Goal: Information Seeking & Learning: Obtain resource

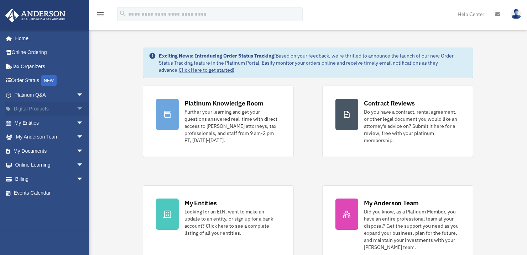
click at [42, 109] on link "Digital Products arrow_drop_down" at bounding box center [49, 109] width 89 height 14
click at [76, 109] on span "arrow_drop_down" at bounding box center [83, 109] width 14 height 15
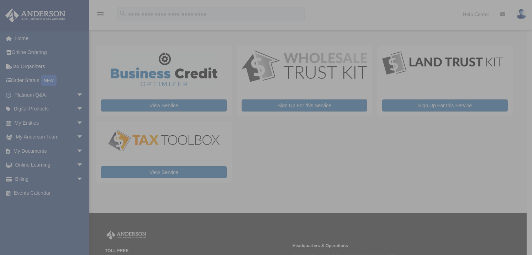
click at [74, 122] on div "x" at bounding box center [266, 127] width 532 height 255
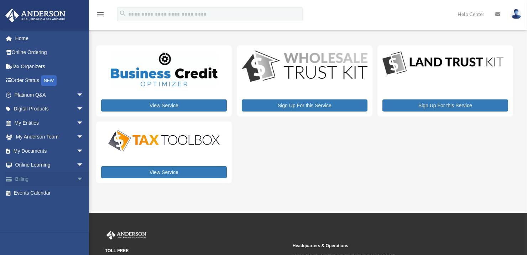
click at [76, 178] on span "arrow_drop_down" at bounding box center [83, 179] width 14 height 15
click at [53, 194] on link "$ Open Invoices" at bounding box center [52, 193] width 84 height 15
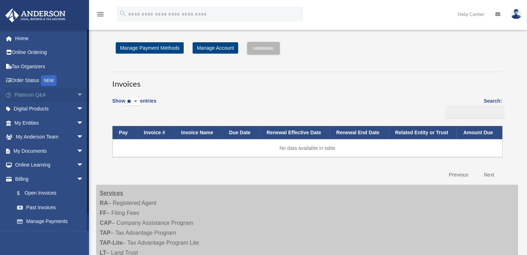
click at [62, 95] on link "Platinum Q&A arrow_drop_down" at bounding box center [49, 95] width 89 height 14
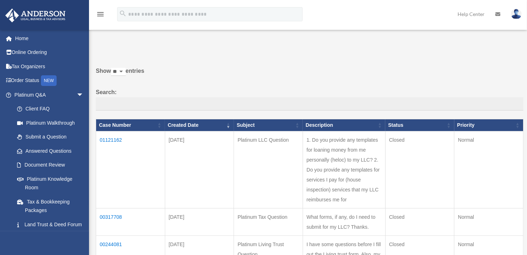
click at [346, 180] on td "1. Do you provide any templates for loaning money from me personally (heloc) to…" at bounding box center [343, 169] width 83 height 77
click at [116, 140] on td "01121162" at bounding box center [130, 169] width 69 height 77
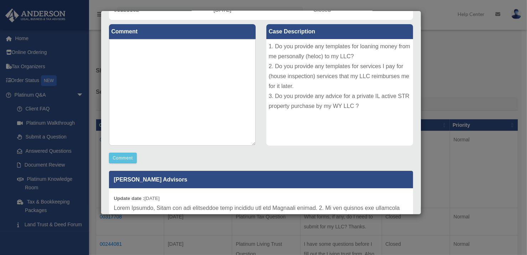
scroll to position [72, 0]
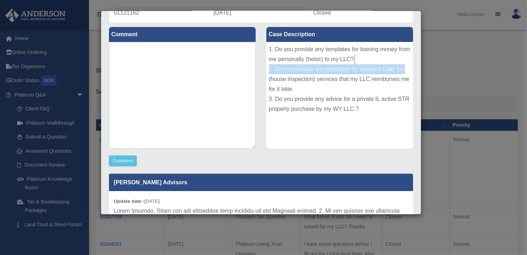
drag, startPoint x: 405, startPoint y: 60, endPoint x: 403, endPoint y: 54, distance: 6.6
click at [403, 54] on div "1. Do you provide any templates for loaning money from me personally (heloc) to…" at bounding box center [339, 95] width 147 height 107
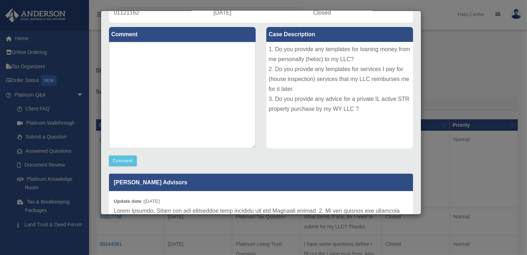
drag, startPoint x: 469, startPoint y: 52, endPoint x: 325, endPoint y: 84, distance: 147.3
click at [467, 53] on div "Case Detail × Platinum LLC Question Case Number 01121162 Created Date September…" at bounding box center [263, 127] width 527 height 255
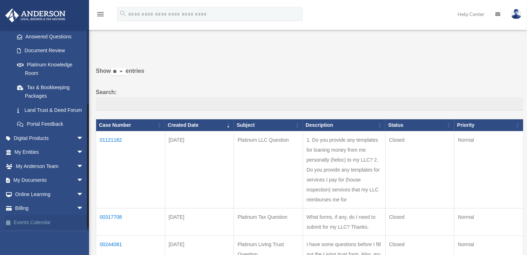
scroll to position [123, 0]
click at [41, 106] on link "Land Trust & Deed Forum" at bounding box center [52, 110] width 84 height 14
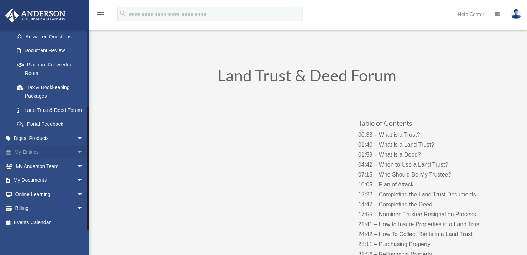
scroll to position [123, 0]
click at [37, 139] on link "Digital Products arrow_drop_down" at bounding box center [49, 138] width 89 height 14
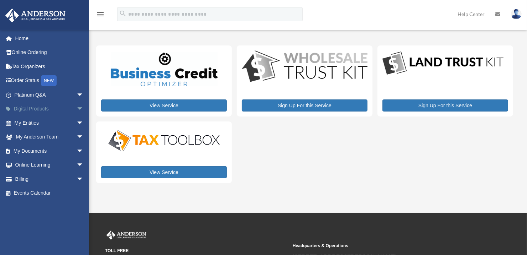
click at [38, 111] on link "Digital Products arrow_drop_down" at bounding box center [49, 109] width 89 height 14
click at [48, 152] on link "My Documents arrow_drop_down" at bounding box center [49, 151] width 89 height 14
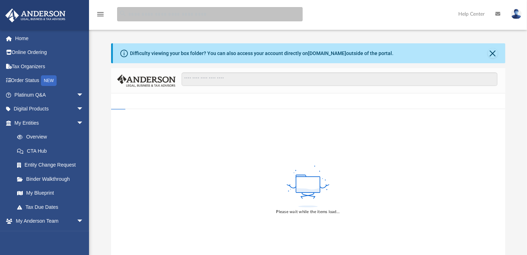
click at [151, 18] on input "search" at bounding box center [209, 14] width 185 height 14
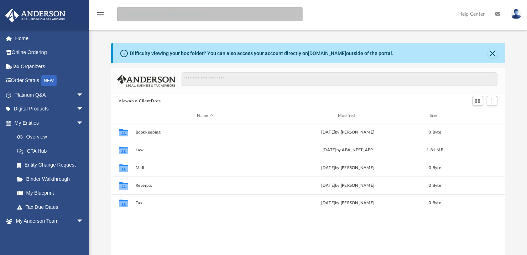
scroll to position [156, 388]
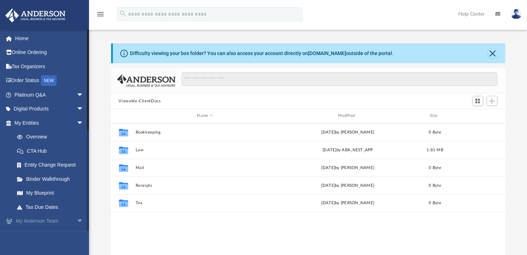
click at [76, 221] on span "arrow_drop_down" at bounding box center [83, 222] width 14 height 15
click at [42, 222] on link "My Anderson Team arrow_drop_up" at bounding box center [49, 222] width 89 height 14
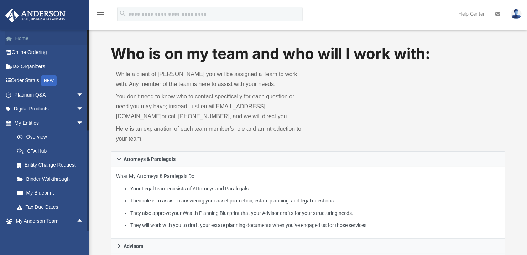
click at [24, 38] on link "Home" at bounding box center [49, 38] width 89 height 14
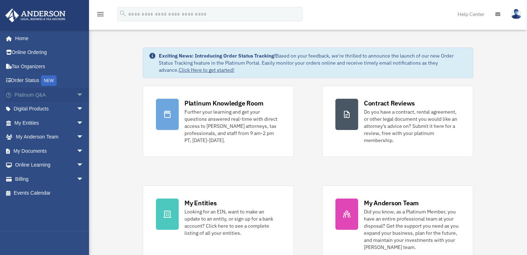
click at [40, 95] on link "Platinum Q&A arrow_drop_down" at bounding box center [49, 95] width 89 height 14
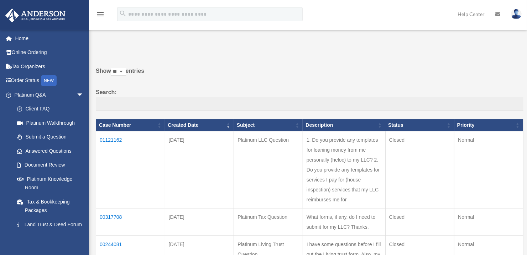
click at [117, 139] on td "01121162" at bounding box center [130, 169] width 69 height 77
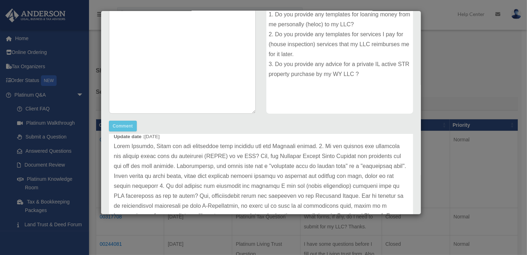
scroll to position [36, 0]
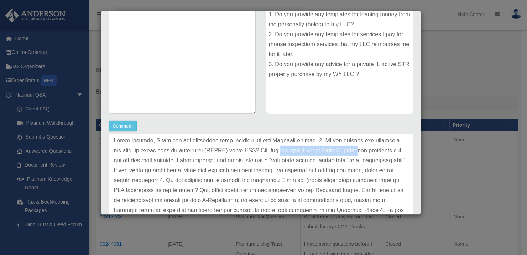
drag, startPoint x: 288, startPoint y: 150, endPoint x: 364, endPoint y: 152, distance: 76.1
click at [364, 152] on p at bounding box center [261, 215] width 294 height 159
copy p "Platinum Portal Forms Library"
click at [473, 69] on div "Case Detail × Platinum LLC Question Case Number 01121162 Created Date September…" at bounding box center [263, 127] width 527 height 255
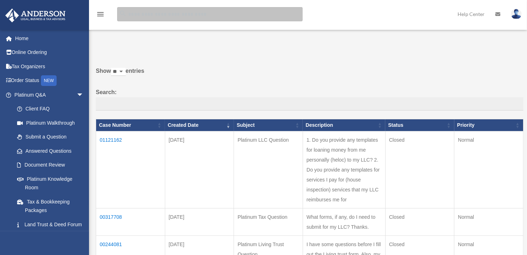
click at [172, 11] on input "search" at bounding box center [209, 14] width 185 height 14
paste input "**********"
type input "**********"
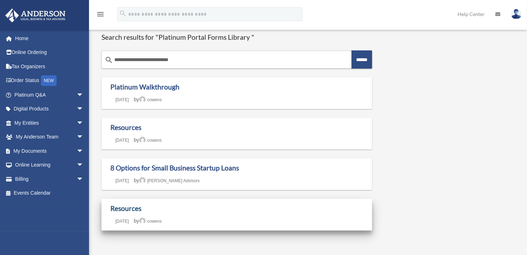
click at [130, 210] on link "Resources" at bounding box center [125, 209] width 31 height 8
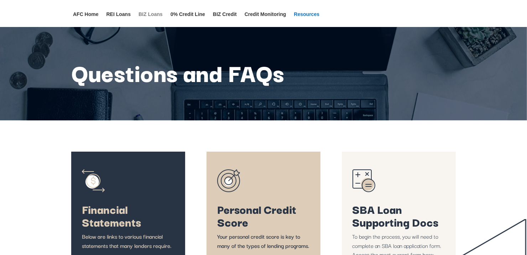
click at [143, 12] on link "BIZ Loans" at bounding box center [150, 19] width 24 height 15
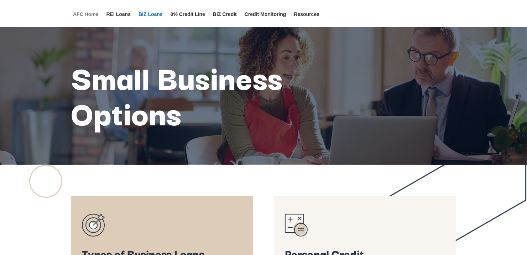
click at [87, 12] on link "AFC Home" at bounding box center [86, 19] width 26 height 15
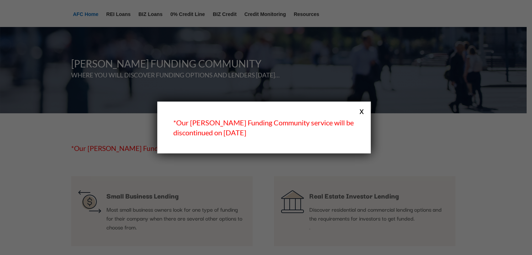
click at [363, 111] on button "x" at bounding box center [361, 110] width 9 height 9
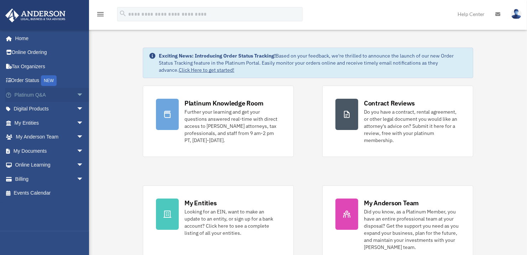
click at [43, 96] on link "Platinum Q&A arrow_drop_down" at bounding box center [49, 95] width 89 height 14
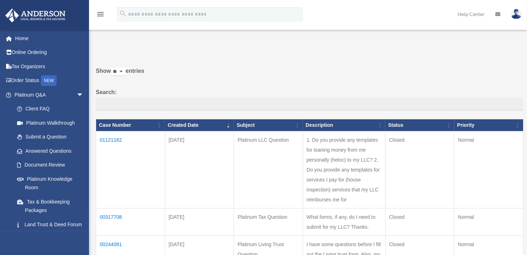
click at [111, 139] on td "01121162" at bounding box center [130, 169] width 69 height 77
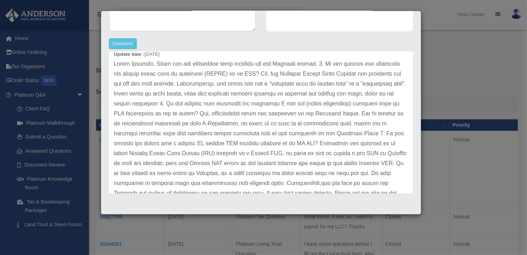
scroll to position [36, 0]
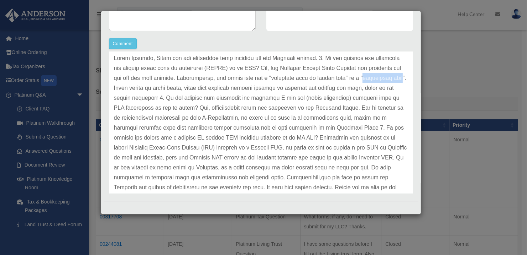
drag, startPoint x: 116, startPoint y: 89, endPoint x: 156, endPoint y: 87, distance: 40.2
click at [156, 87] on p at bounding box center [261, 132] width 294 height 159
copy p "promissory note"
click at [457, 44] on div "Case Detail × Platinum LLC Question Case Number 01121162 Created Date September…" at bounding box center [263, 127] width 527 height 255
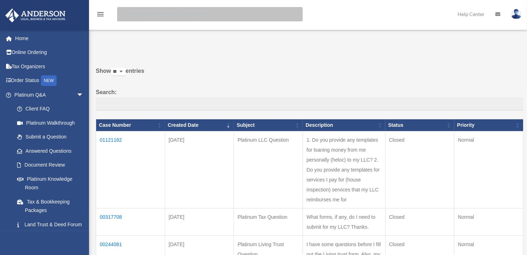
click at [158, 14] on input "search" at bounding box center [209, 14] width 185 height 14
paste input "**********"
type input "**********"
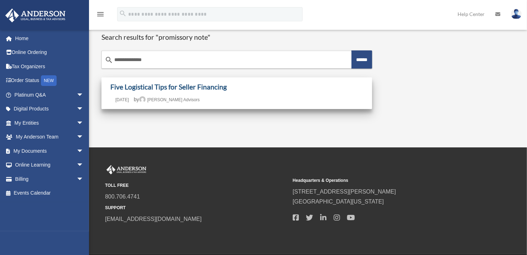
click at [176, 87] on link "Five Logistical Tips for Seller Financing" at bounding box center [168, 87] width 116 height 8
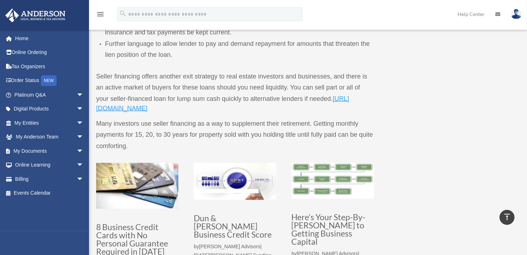
scroll to position [784, 0]
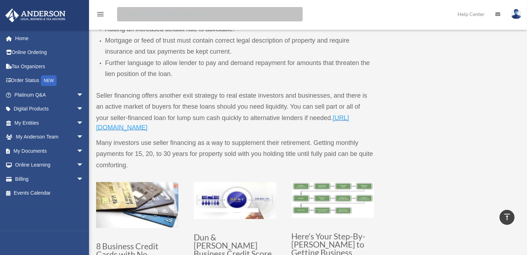
click at [204, 14] on input "search" at bounding box center [209, 14] width 185 height 14
click at [174, 16] on input "search" at bounding box center [209, 14] width 185 height 14
paste input "**********"
type input "**********"
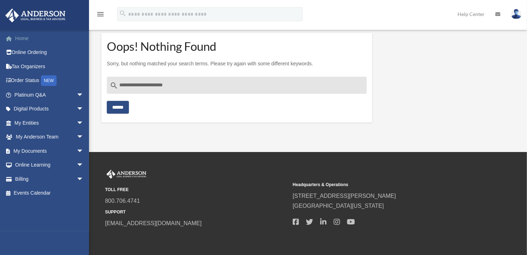
click at [16, 39] on link "Home" at bounding box center [49, 38] width 89 height 14
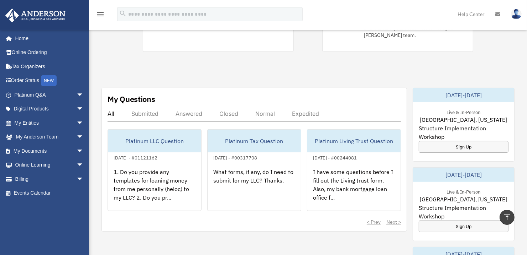
scroll to position [178, 0]
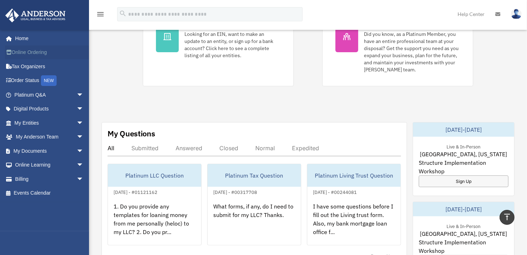
click at [37, 53] on link "Online Ordering" at bounding box center [49, 53] width 89 height 14
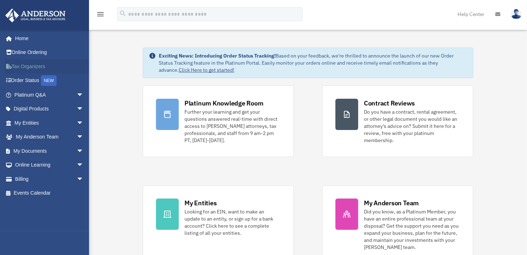
click at [41, 66] on link "Tax Organizers" at bounding box center [49, 66] width 89 height 14
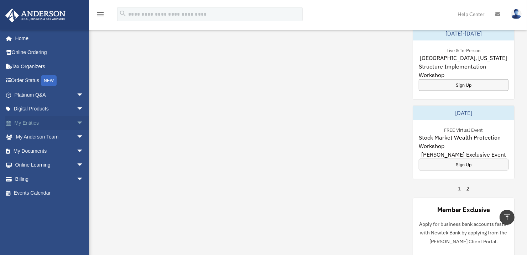
scroll to position [369, 0]
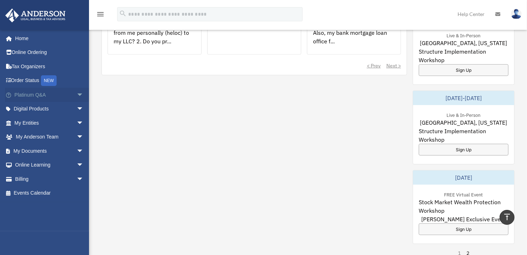
click at [76, 96] on span "arrow_drop_down" at bounding box center [83, 95] width 14 height 15
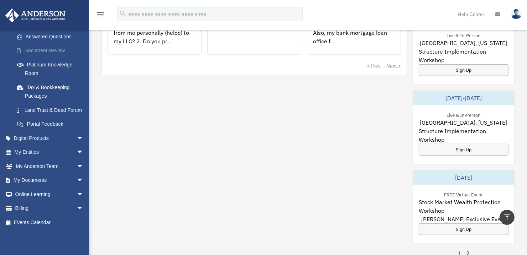
scroll to position [123, 0]
click at [76, 139] on span "arrow_drop_down" at bounding box center [83, 138] width 14 height 15
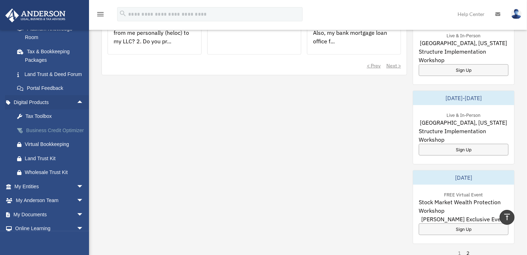
scroll to position [158, 0]
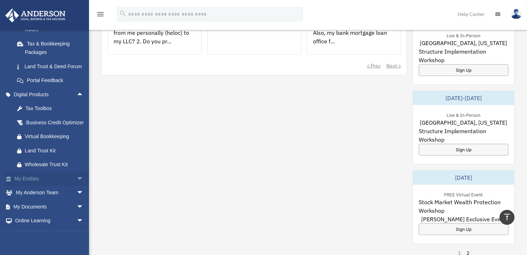
click at [76, 186] on span "arrow_drop_down" at bounding box center [83, 179] width 14 height 15
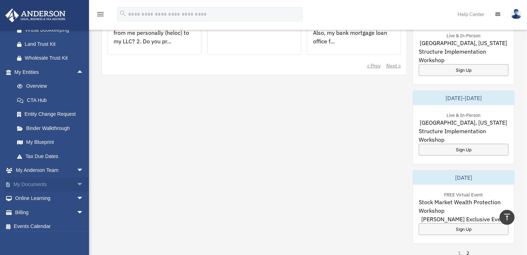
scroll to position [286, 0]
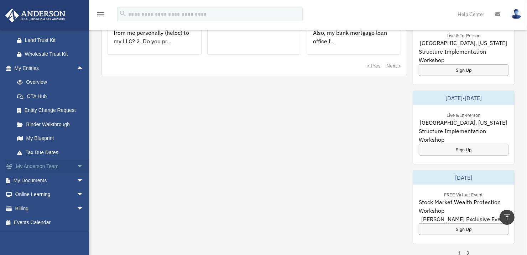
click at [76, 166] on span "arrow_drop_down" at bounding box center [83, 167] width 14 height 15
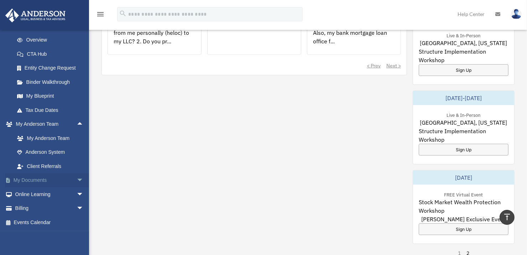
scroll to position [328, 0]
click at [76, 180] on span "arrow_drop_down" at bounding box center [83, 181] width 14 height 15
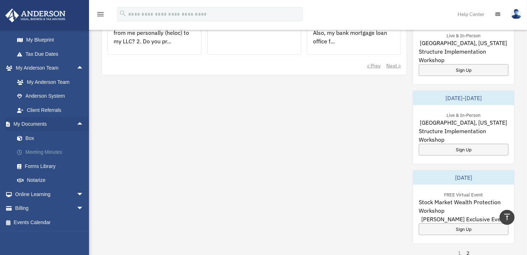
scroll to position [384, 0]
click at [52, 168] on link "Forms Library" at bounding box center [52, 166] width 84 height 14
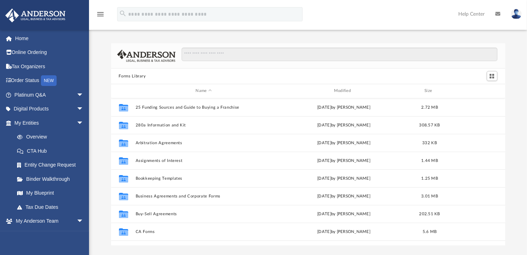
scroll to position [156, 388]
click at [215, 53] on input "Search files and folders" at bounding box center [338, 55] width 315 height 14
paste input "**********"
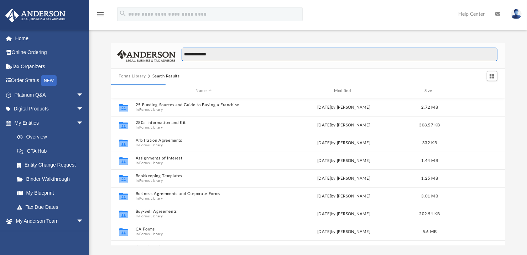
scroll to position [134, 388]
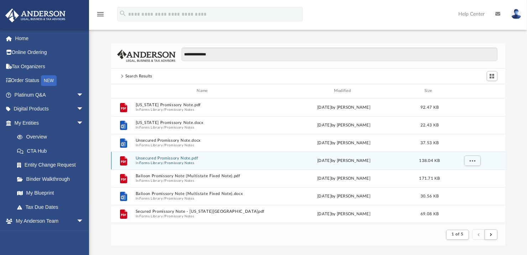
click at [177, 157] on button "Unsecured Promissory Note.pdf" at bounding box center [203, 158] width 137 height 5
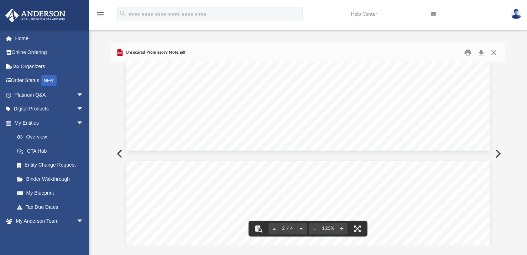
scroll to position [391, 0]
click at [495, 53] on button "Close" at bounding box center [493, 52] width 13 height 11
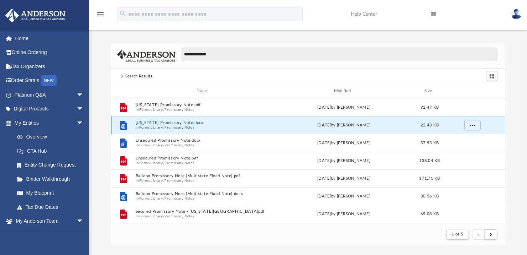
click at [179, 124] on button "[US_STATE] Promissory Note.docx" at bounding box center [203, 123] width 137 height 5
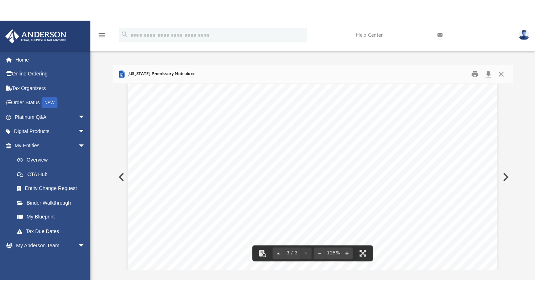
scroll to position [1257, 0]
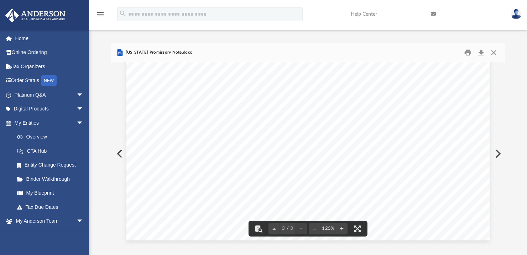
click at [102, 157] on div "**********" at bounding box center [308, 144] width 438 height 202
click at [361, 227] on button "File preview" at bounding box center [357, 229] width 16 height 16
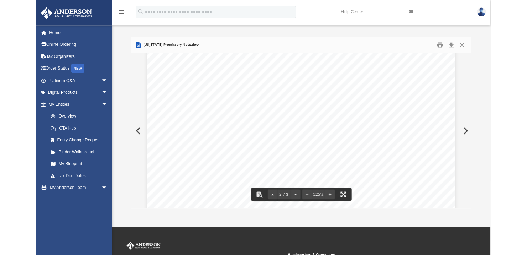
scroll to position [5, 5]
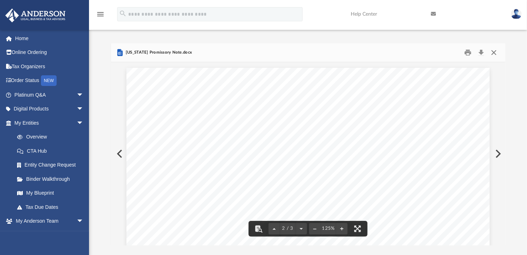
click at [496, 53] on button "Close" at bounding box center [493, 52] width 13 height 11
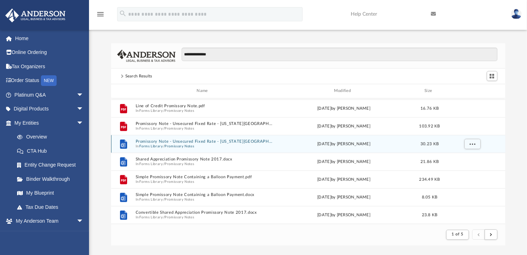
scroll to position [337, 0]
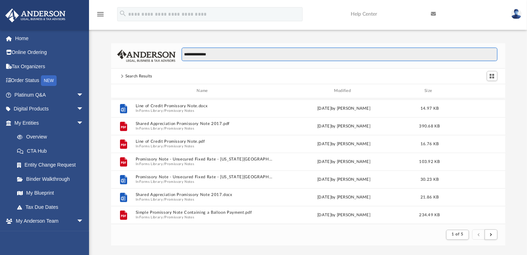
click at [249, 58] on input "**********" at bounding box center [338, 55] width 315 height 14
type input "**********"
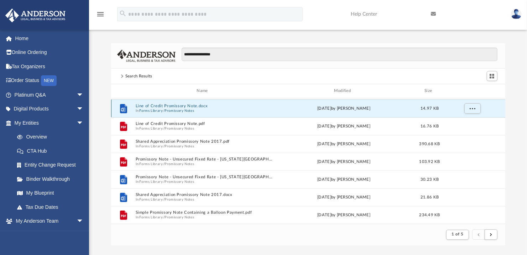
click at [179, 106] on button "Line of Credit Promissory Note.docx" at bounding box center [203, 106] width 137 height 5
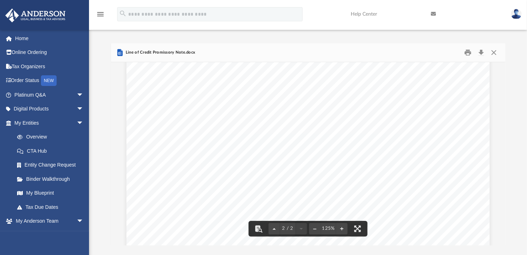
scroll to position [605, 0]
click at [495, 52] on button "Close" at bounding box center [493, 52] width 13 height 11
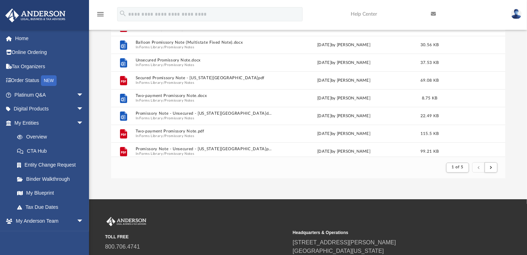
scroll to position [0, 0]
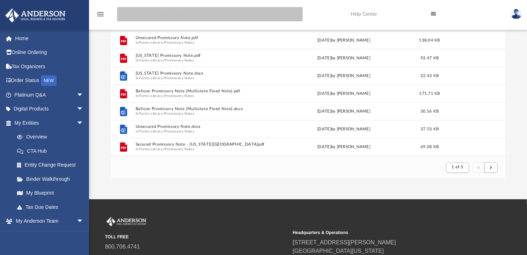
click at [155, 11] on input "search" at bounding box center [209, 14] width 185 height 14
paste input "**********"
drag, startPoint x: 160, startPoint y: 14, endPoint x: 173, endPoint y: 15, distance: 12.8
click at [173, 15] on input "**********" at bounding box center [209, 14] width 185 height 14
type input "**********"
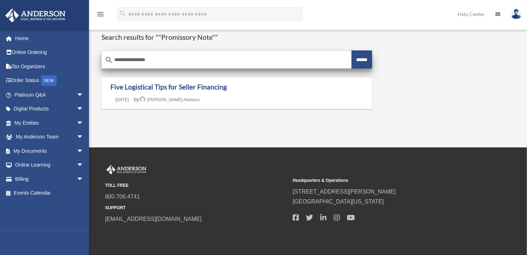
click at [361, 63] on input "******" at bounding box center [361, 60] width 21 height 18
click at [153, 59] on input "**********" at bounding box center [226, 60] width 249 height 17
type input "**********"
click at [360, 55] on input "******" at bounding box center [361, 60] width 21 height 18
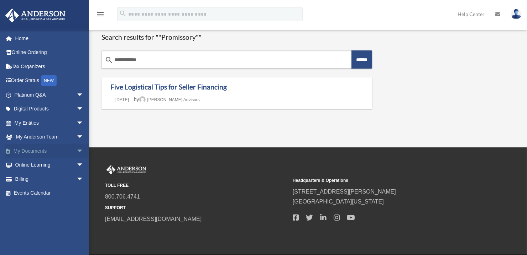
drag, startPoint x: 72, startPoint y: 149, endPoint x: 72, endPoint y: 153, distance: 3.9
click at [76, 149] on span "arrow_drop_down" at bounding box center [83, 151] width 14 height 15
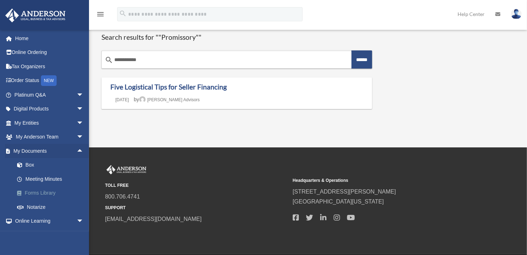
click at [46, 194] on link "Forms Library" at bounding box center [52, 193] width 84 height 14
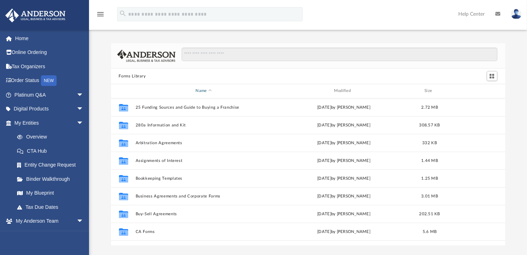
scroll to position [156, 388]
click at [208, 56] on input "Search files and folders" at bounding box center [338, 55] width 315 height 14
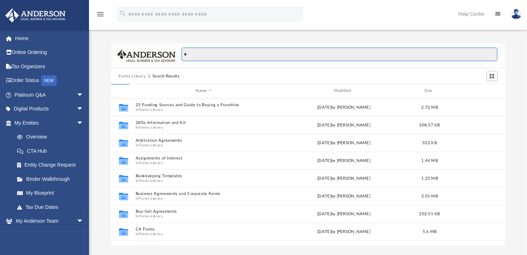
paste input "**********"
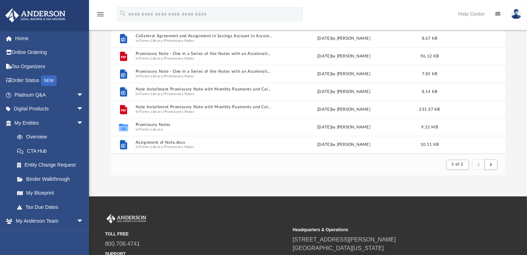
scroll to position [71, 0]
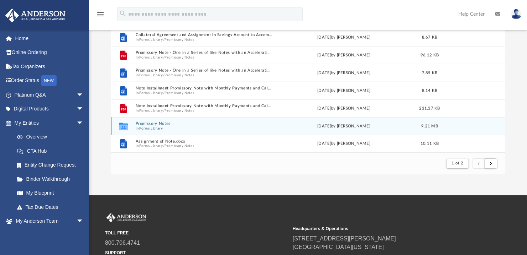
type input "**********"
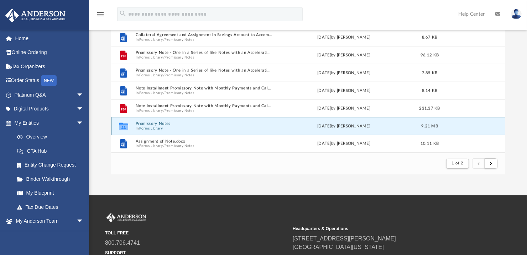
click at [162, 123] on button "Promissory Notes" at bounding box center [203, 124] width 137 height 5
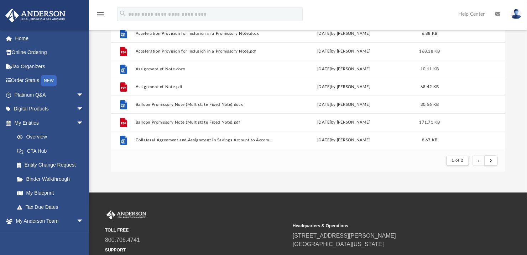
scroll to position [38, 0]
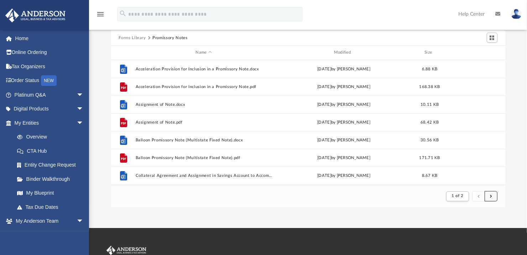
click at [494, 195] on button "submit" at bounding box center [490, 196] width 13 height 10
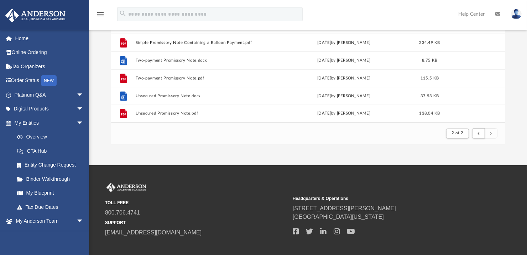
scroll to position [138, 0]
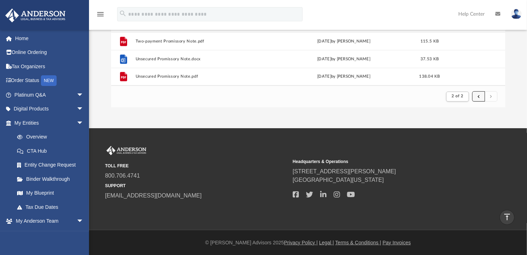
click at [476, 95] on button "submit" at bounding box center [478, 96] width 13 height 10
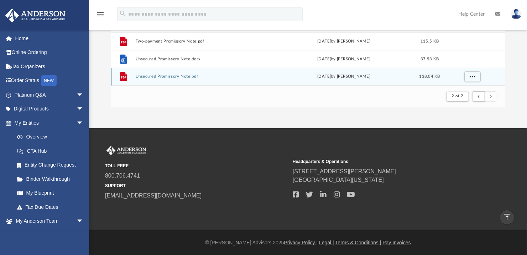
click at [184, 74] on button "Unsecured Promissory Note.pdf" at bounding box center [203, 76] width 137 height 5
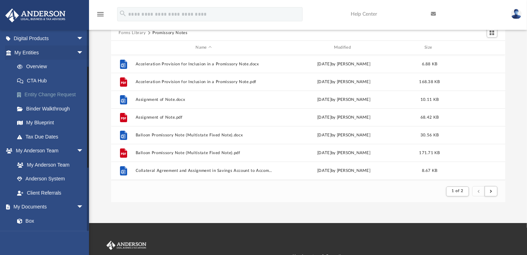
scroll to position [107, 0]
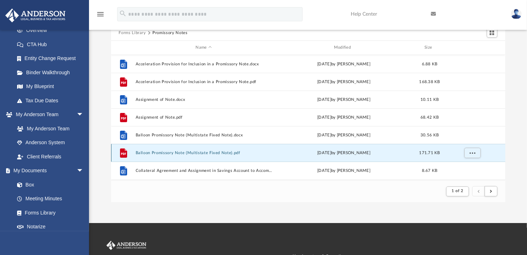
click at [175, 153] on button "Balloon Promissory Note (Multistate Fixed Note).pdf" at bounding box center [203, 153] width 137 height 5
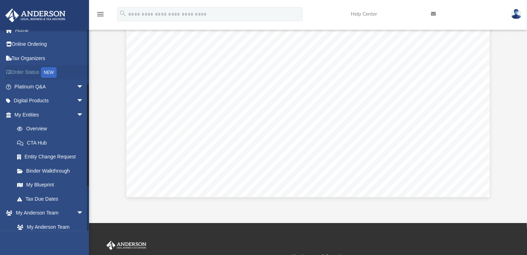
scroll to position [0, 0]
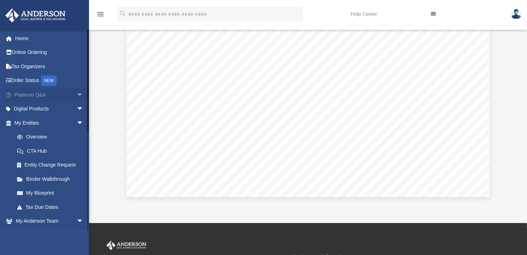
click at [41, 97] on link "Platinum Q&A arrow_drop_down" at bounding box center [49, 95] width 89 height 14
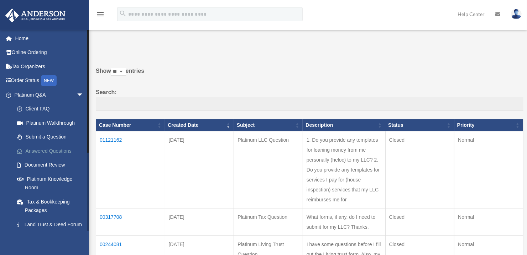
click at [46, 149] on link "Answered Questions" at bounding box center [52, 151] width 84 height 14
click at [109, 140] on td "01121162" at bounding box center [130, 169] width 69 height 77
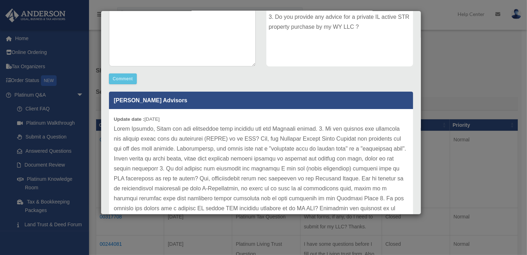
scroll to position [118, 0]
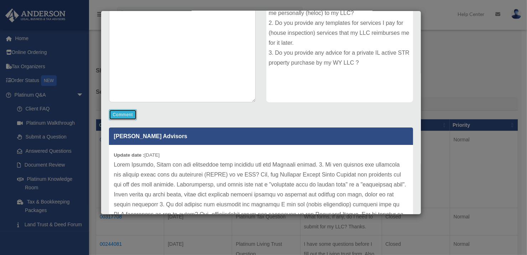
click at [130, 118] on button "Comment" at bounding box center [123, 115] width 28 height 11
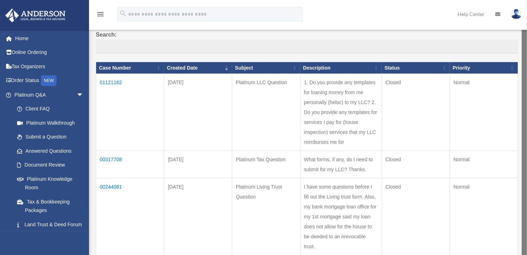
scroll to position [71, 0]
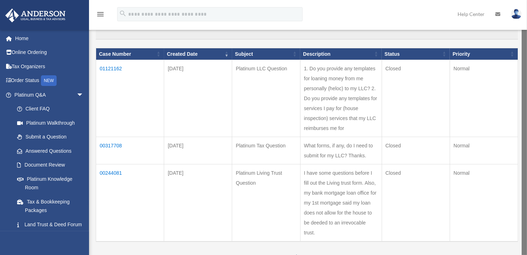
click at [115, 69] on td "01121162" at bounding box center [130, 98] width 68 height 77
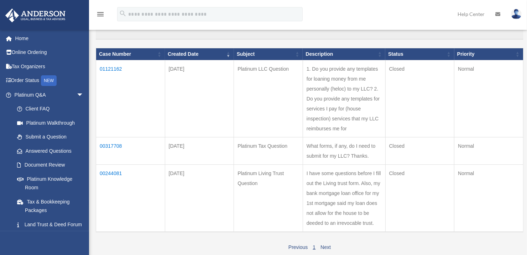
click at [113, 69] on td "01121162" at bounding box center [130, 98] width 69 height 77
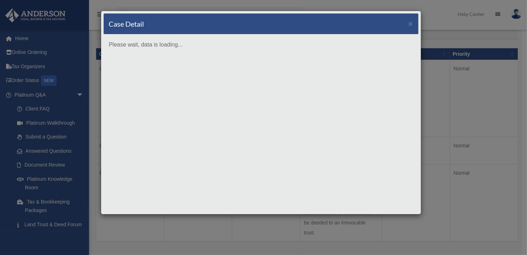
scroll to position [0, 0]
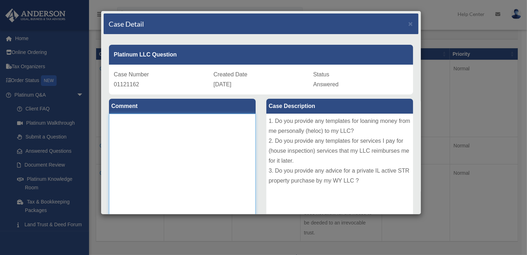
click at [146, 135] on textarea at bounding box center [182, 167] width 147 height 107
type textarea "*"
paste textarea "**********"
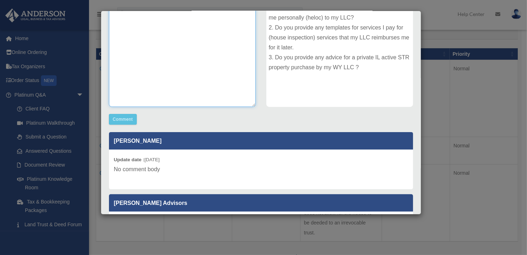
scroll to position [11, 0]
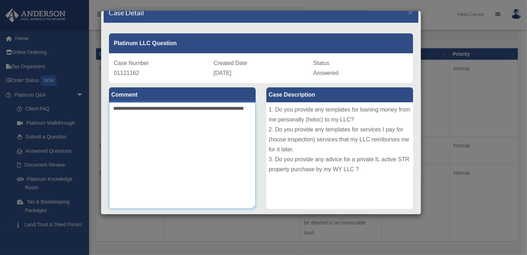
click at [152, 122] on textarea "**********" at bounding box center [182, 155] width 147 height 107
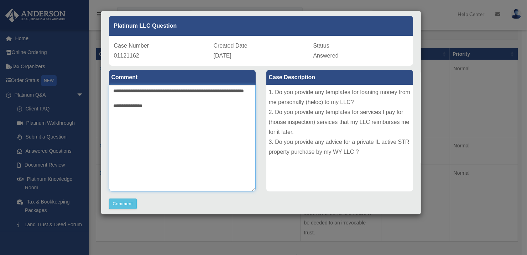
scroll to position [0, 0]
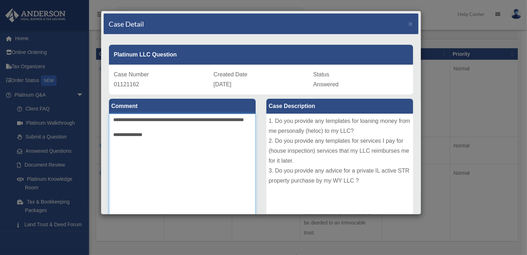
drag, startPoint x: 147, startPoint y: 143, endPoint x: 102, endPoint y: 143, distance: 45.2
click at [102, 143] on div "Case Detail × Platinum LLC Question Case Number 01121162 Created Date [DATE] St…" at bounding box center [261, 113] width 320 height 204
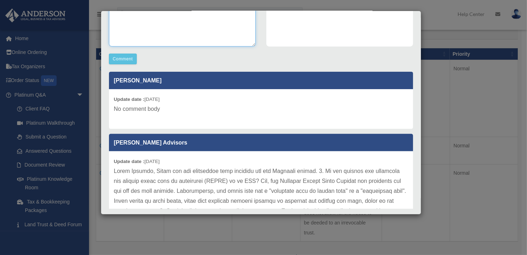
scroll to position [189, 0]
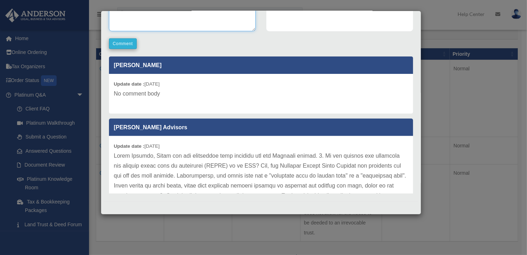
type textarea "**********"
click at [114, 47] on button "Comment" at bounding box center [123, 43] width 28 height 11
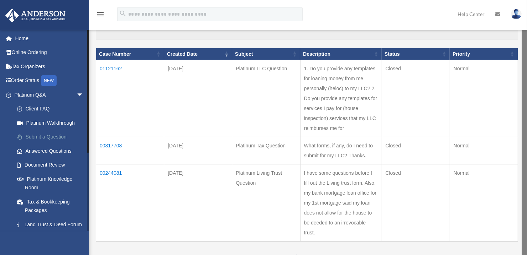
click at [57, 139] on link "Submit a Question" at bounding box center [52, 137] width 84 height 14
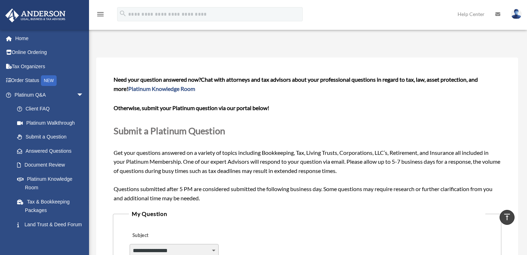
scroll to position [178, 0]
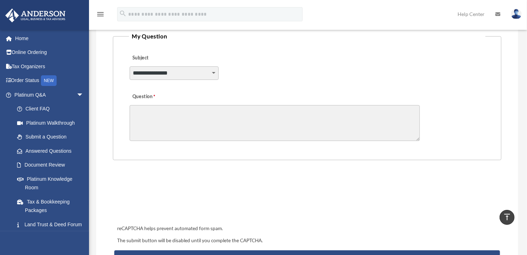
click at [216, 74] on select "**********" at bounding box center [173, 74] width 89 height 14
select select "******"
click at [129, 67] on select "**********" at bounding box center [173, 74] width 89 height 14
click at [170, 118] on textarea "Question" at bounding box center [274, 123] width 290 height 36
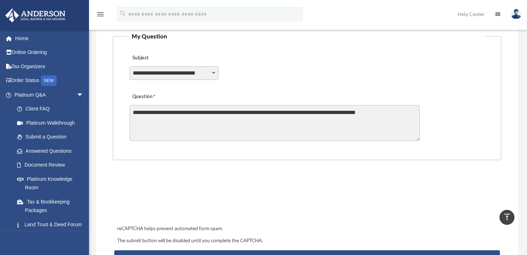
type textarea "**********"
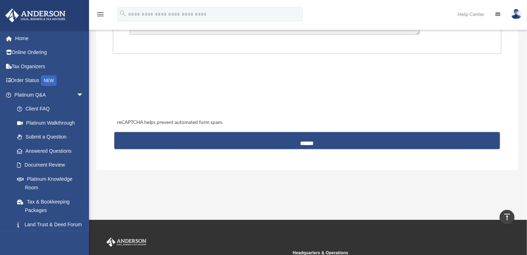
scroll to position [285, 0]
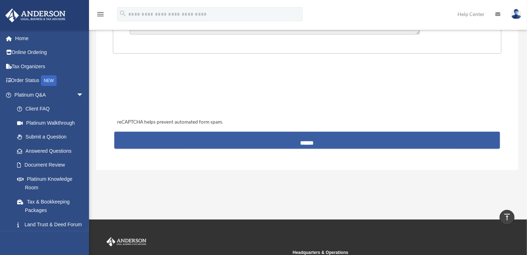
click at [312, 146] on input "******" at bounding box center [306, 140] width 385 height 17
